Goal: Check status: Check status

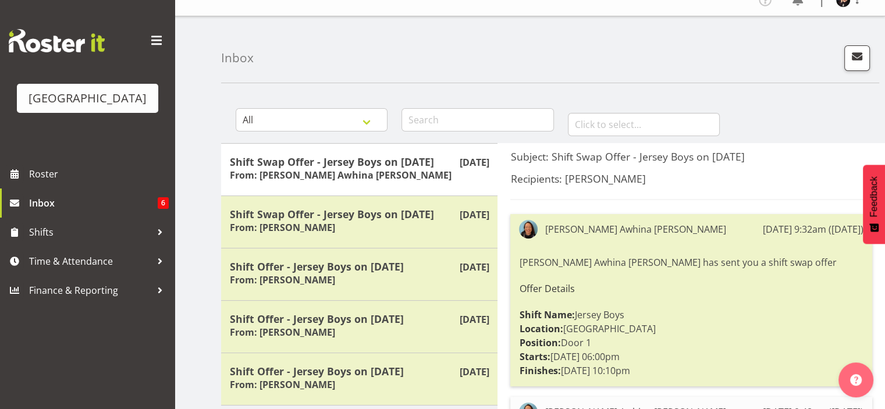
scroll to position [14, 0]
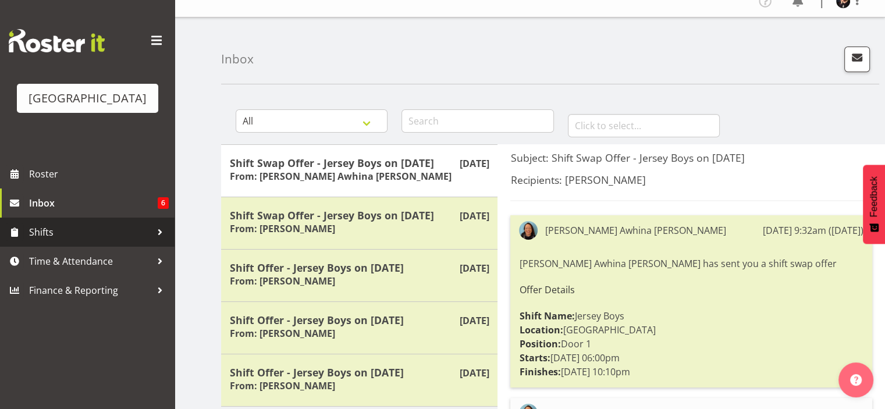
click at [40, 241] on span "Shifts" at bounding box center [90, 231] width 122 height 17
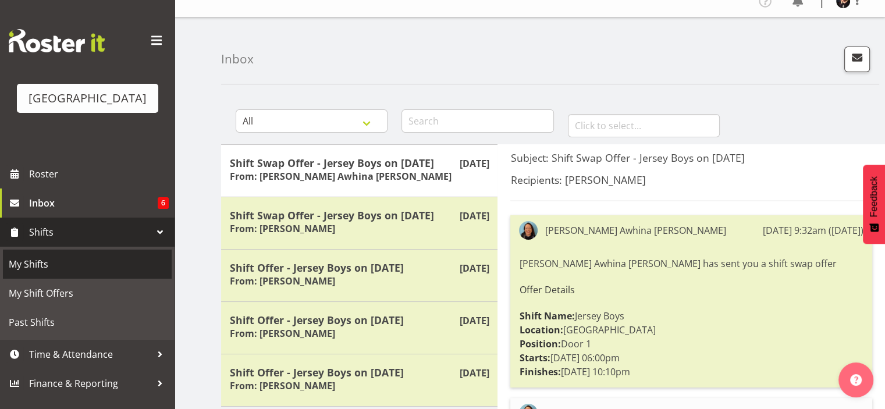
click at [35, 273] on span "My Shifts" at bounding box center [87, 263] width 157 height 17
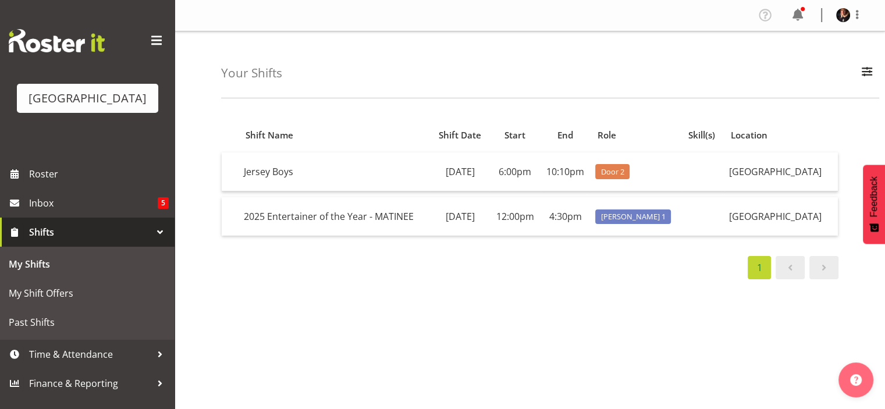
click at [771, 69] on div "Your Shifts All Locations [GEOGRAPHIC_DATA] [GEOGRAPHIC_DATA] Cargo Shed Histor…" at bounding box center [550, 64] width 658 height 67
click at [800, 18] on span at bounding box center [798, 15] width 19 height 19
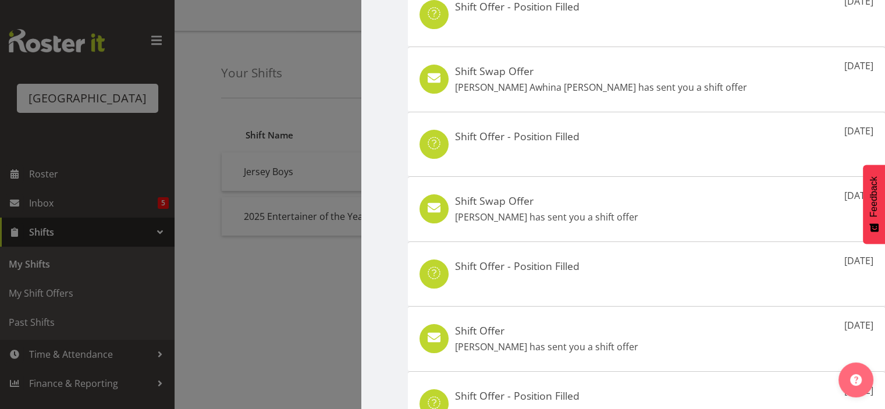
scroll to position [228, 0]
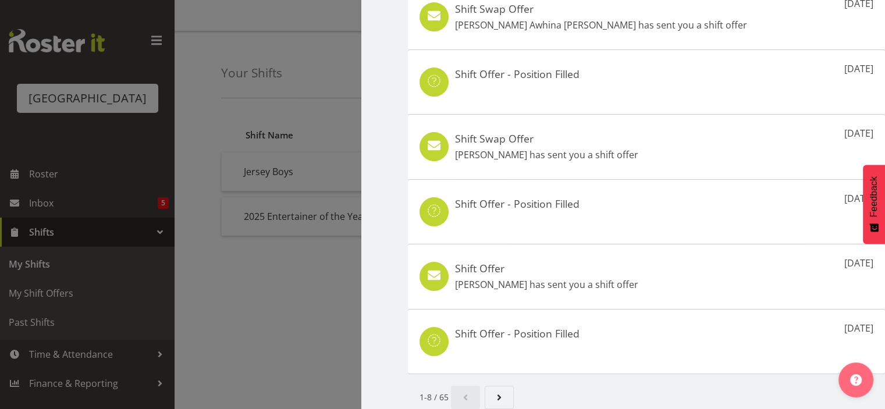
click at [268, 318] on div at bounding box center [442, 204] width 885 height 409
